Goal: Task Accomplishment & Management: Manage account settings

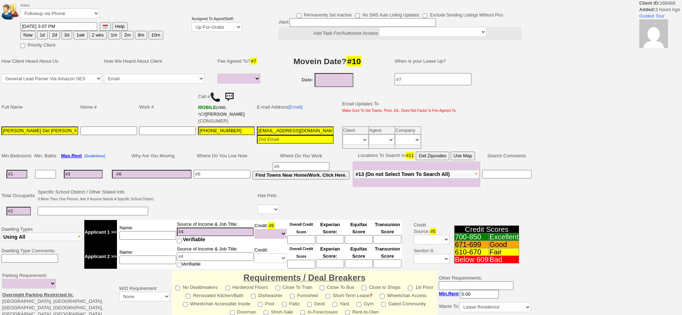
select select
click at [213, 25] on select "Up-For-Grabs ***** STAFF ***** [PERSON_NAME] [PHONE_NUMBER] [PERSON_NAME] [PHON…" at bounding box center [217, 27] width 50 height 10
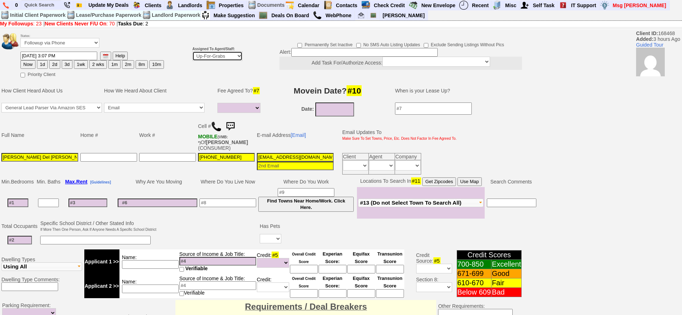
select select "148"
click at [192, 51] on select "Up-For-Grabs ***** STAFF ***** [PERSON_NAME] [PHONE_NUMBER] [PERSON_NAME] [PHON…" at bounding box center [217, 56] width 50 height 10
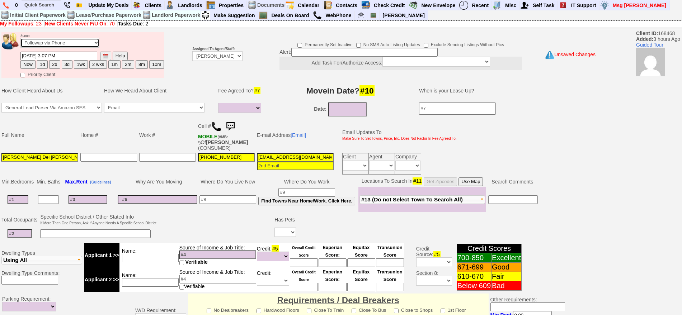
click at [75, 38] on select "Followup via Phone Followup via Email Followup When Section 8 Property Found De…" at bounding box center [59, 43] width 79 height 10
click at [169, 29] on hr at bounding box center [341, 29] width 682 height 1
click at [41, 64] on button "1d" at bounding box center [42, 64] width 11 height 9
type input "[DATE] 06:32 PM"
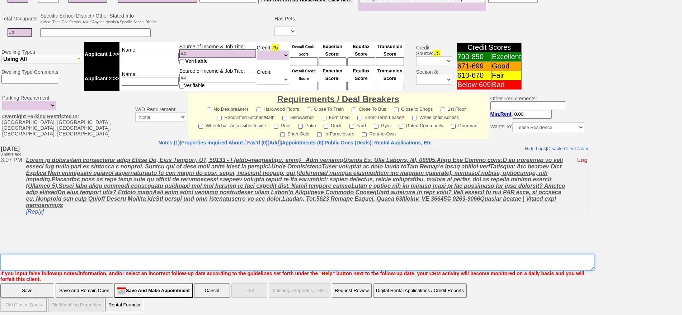
click at [216, 254] on textarea "Insert New Note Here" at bounding box center [297, 262] width 594 height 17
type textarea "f"
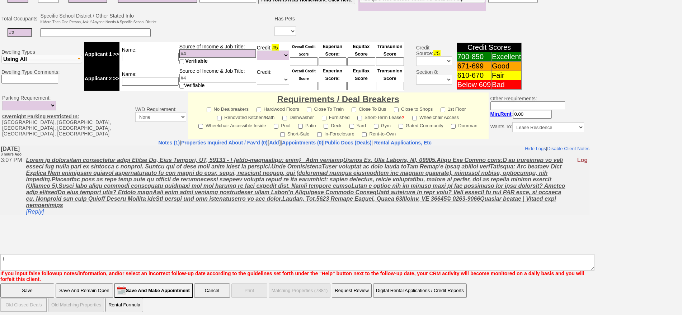
click input "Save" at bounding box center [27, 291] width 54 height 14
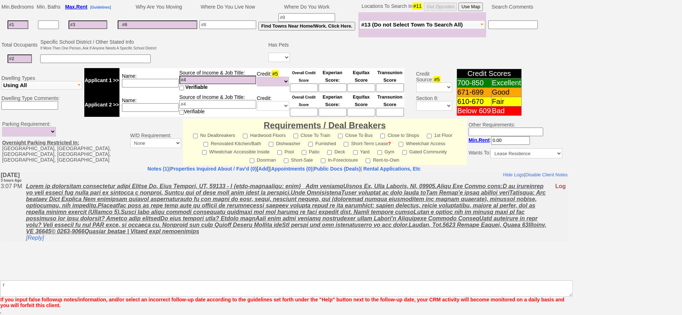
scroll to position [175, 0]
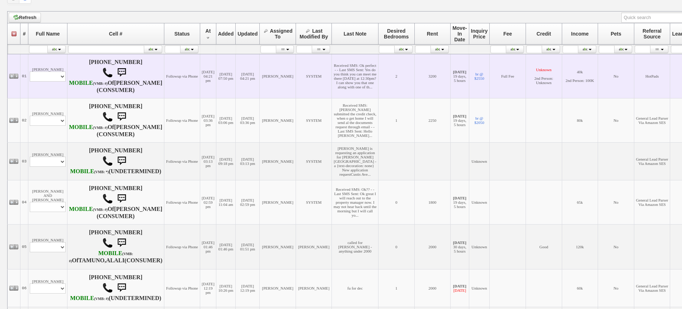
scroll to position [179, 0]
